Goal: Task Accomplishment & Management: Use online tool/utility

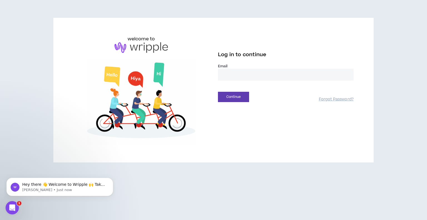
click at [278, 73] on input "email" at bounding box center [286, 75] width 136 height 12
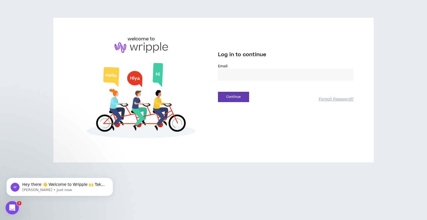
type input "**********"
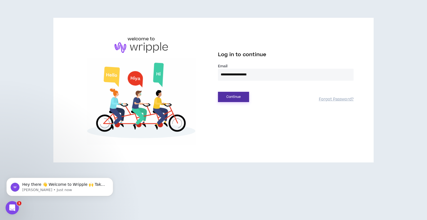
click at [235, 96] on button "Continue" at bounding box center [233, 97] width 31 height 10
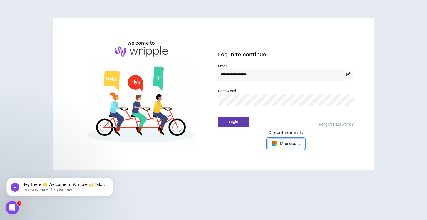
click at [283, 144] on span "Microsoft" at bounding box center [290, 144] width 20 height 6
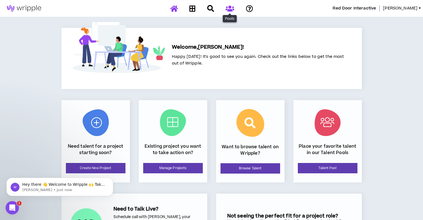
click at [228, 8] on icon at bounding box center [230, 8] width 9 height 7
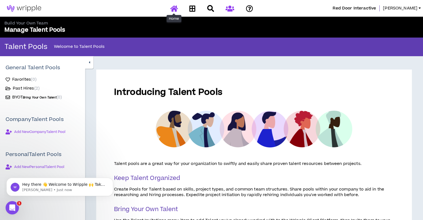
click at [177, 10] on icon at bounding box center [174, 8] width 8 height 7
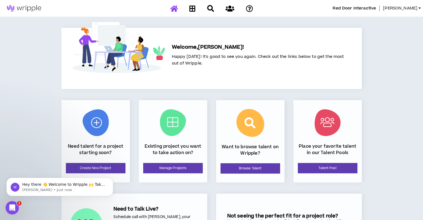
click at [417, 9] on span "[PERSON_NAME]" at bounding box center [400, 8] width 35 height 6
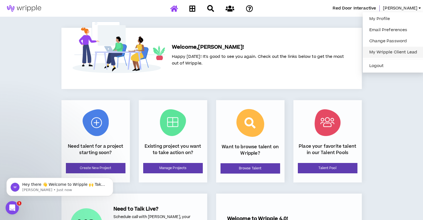
click at [381, 54] on link "My Wripple Client Lead" at bounding box center [393, 52] width 55 height 8
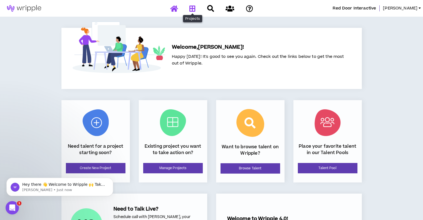
click at [194, 7] on icon at bounding box center [192, 8] width 6 height 7
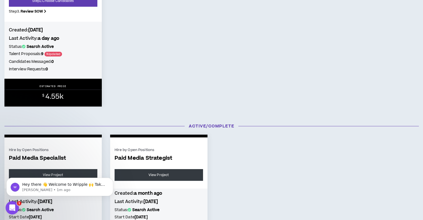
scroll to position [142, 0]
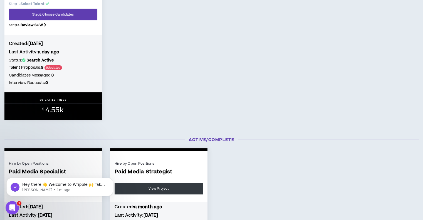
click at [60, 100] on p "ESTIMATED PRICE" at bounding box center [53, 99] width 27 height 3
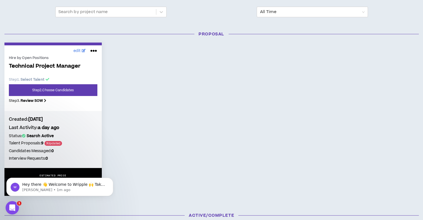
scroll to position [59, 0]
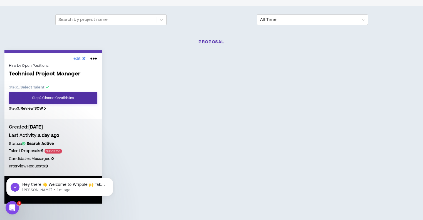
click at [45, 95] on link "Step 2 . Choose Candidates" at bounding box center [53, 98] width 88 height 12
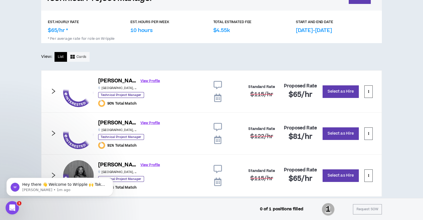
scroll to position [93, 0]
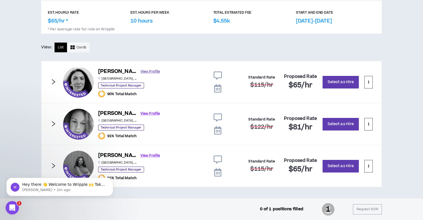
click at [146, 72] on link "View Profile" at bounding box center [150, 72] width 19 height 10
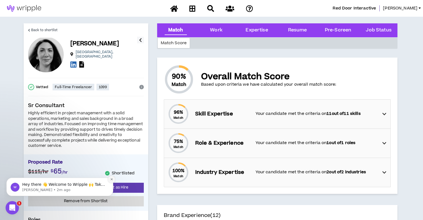
click at [109, 180] on button "Dismiss notification" at bounding box center [111, 179] width 7 height 7
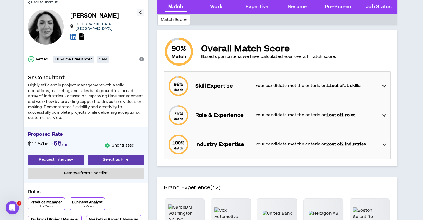
scroll to position [56, 0]
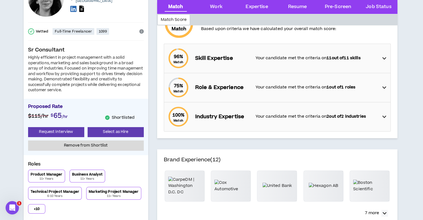
click at [389, 89] on div "75 % Match Role & Experience Your candidate met the criteria on 1 out of 1 roles" at bounding box center [279, 87] width 223 height 29
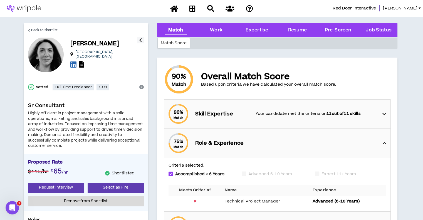
scroll to position [28, 0]
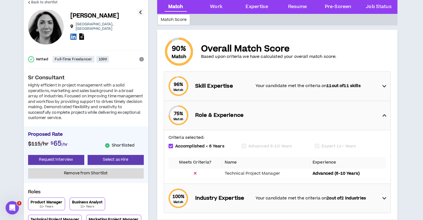
click at [386, 87] on icon at bounding box center [385, 86] width 4 height 7
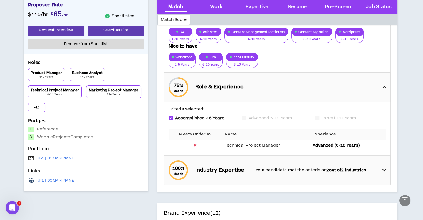
scroll to position [167, 0]
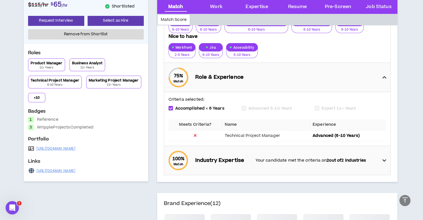
click at [362, 161] on strong "2 out of 2 industries" at bounding box center [347, 160] width 40 height 6
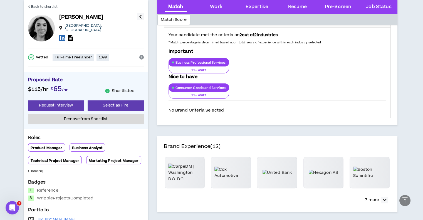
scroll to position [362, 0]
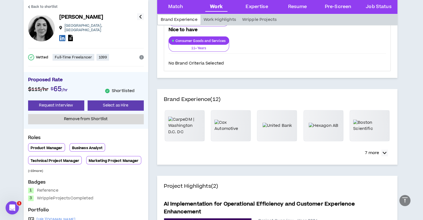
click at [388, 151] on button "7 more" at bounding box center [376, 153] width 29 height 10
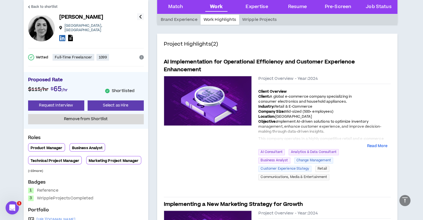
scroll to position [584, 0]
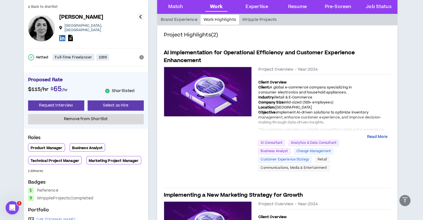
click at [383, 134] on button "Read More" at bounding box center [377, 137] width 20 height 6
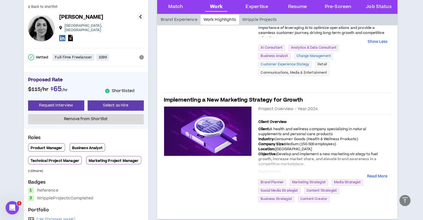
scroll to position [1057, 0]
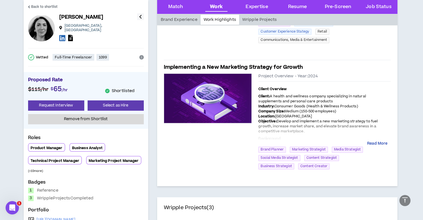
click at [376, 143] on button "Read More" at bounding box center [377, 144] width 20 height 6
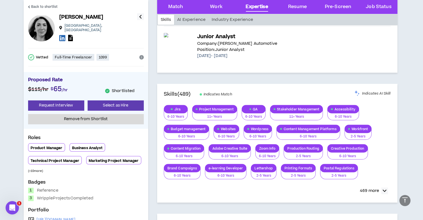
scroll to position [1670, 0]
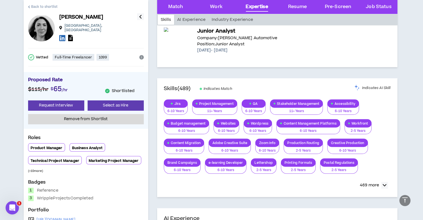
click at [40, 4] on span "Back to shortlist" at bounding box center [44, 6] width 27 height 5
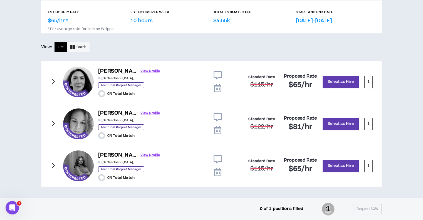
scroll to position [93, 0]
click at [141, 113] on link "View Profile" at bounding box center [150, 114] width 19 height 10
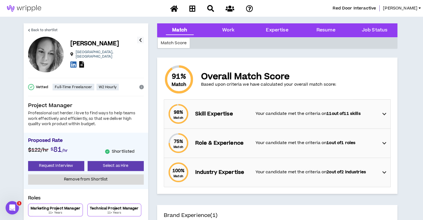
click at [381, 111] on div "98 % Match Skill Expertise Your candidate met the criteria on 11 out of 11 skil…" at bounding box center [279, 114] width 223 height 29
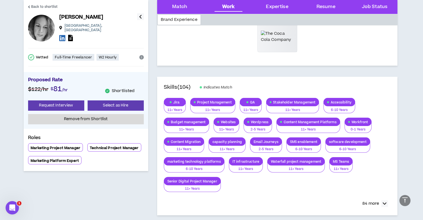
scroll to position [250, 0]
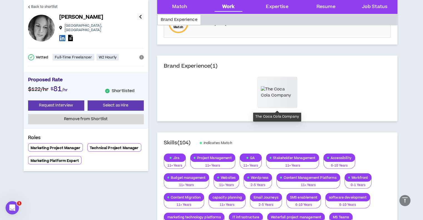
click at [281, 92] on img at bounding box center [277, 92] width 33 height 13
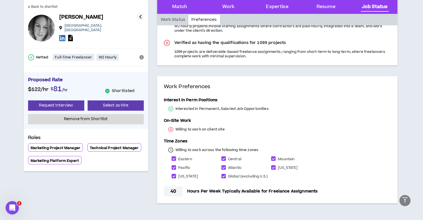
scroll to position [976, 0]
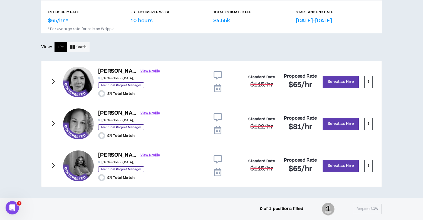
scroll to position [93, 0]
click at [141, 158] on link "View Profile" at bounding box center [150, 156] width 19 height 10
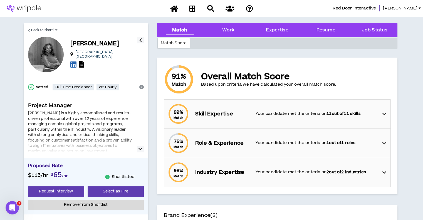
click at [386, 113] on icon at bounding box center [385, 114] width 4 height 7
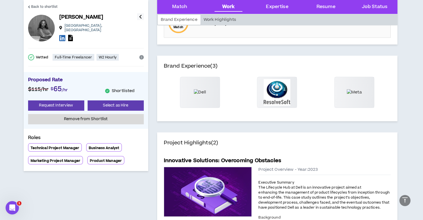
scroll to position [334, 0]
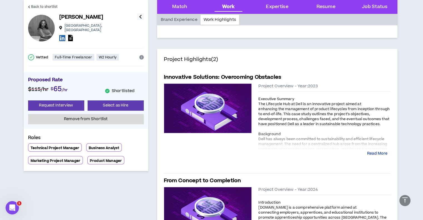
click at [379, 155] on button "Read More" at bounding box center [377, 154] width 20 height 6
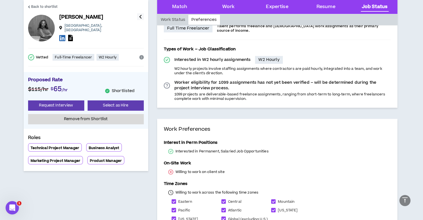
scroll to position [1499, 0]
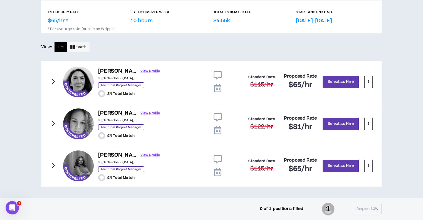
scroll to position [93, 0]
click at [146, 72] on link "View Profile" at bounding box center [150, 72] width 19 height 10
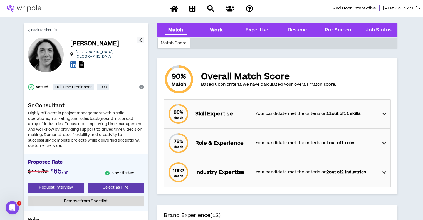
click at [220, 28] on div "Work" at bounding box center [216, 30] width 13 height 7
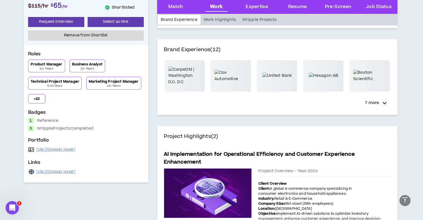
scroll to position [169, 0]
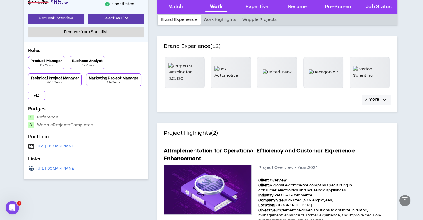
click at [376, 100] on p "7 more" at bounding box center [372, 100] width 14 height 6
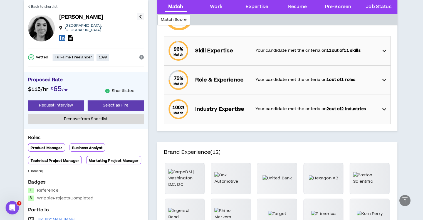
scroll to position [0, 0]
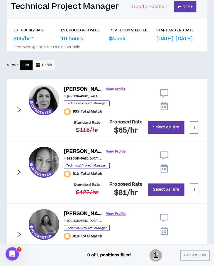
scroll to position [120, 0]
